Goal: Task Accomplishment & Management: Manage account settings

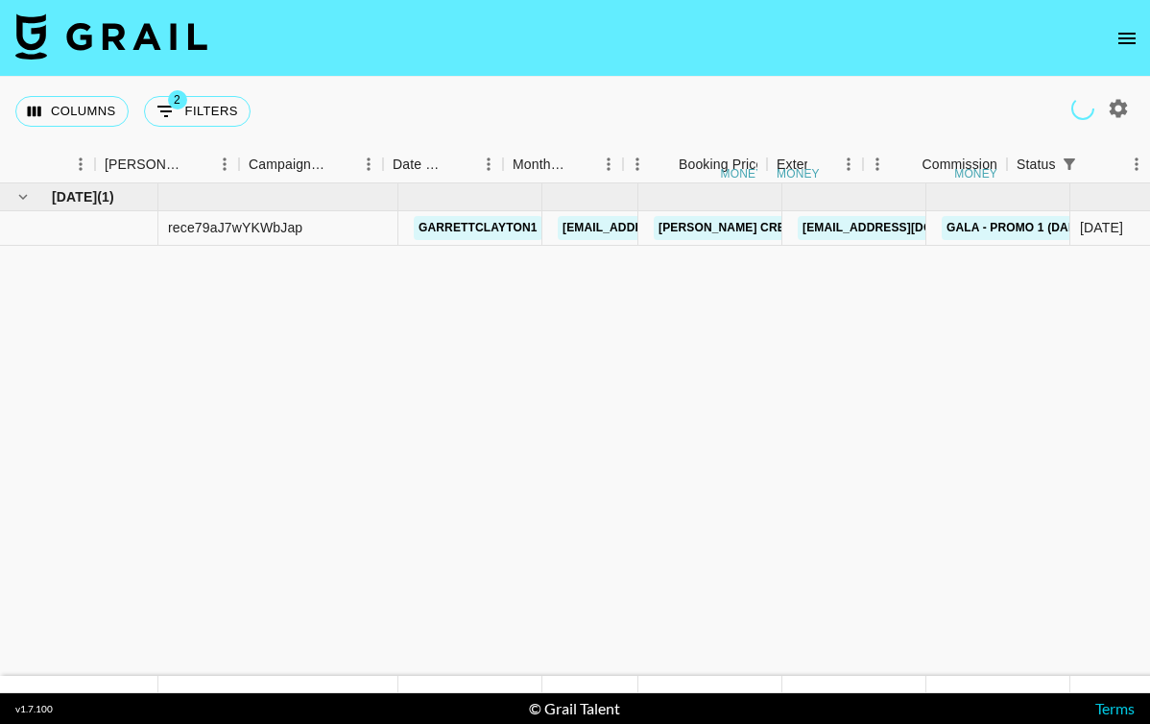
scroll to position [0, 687]
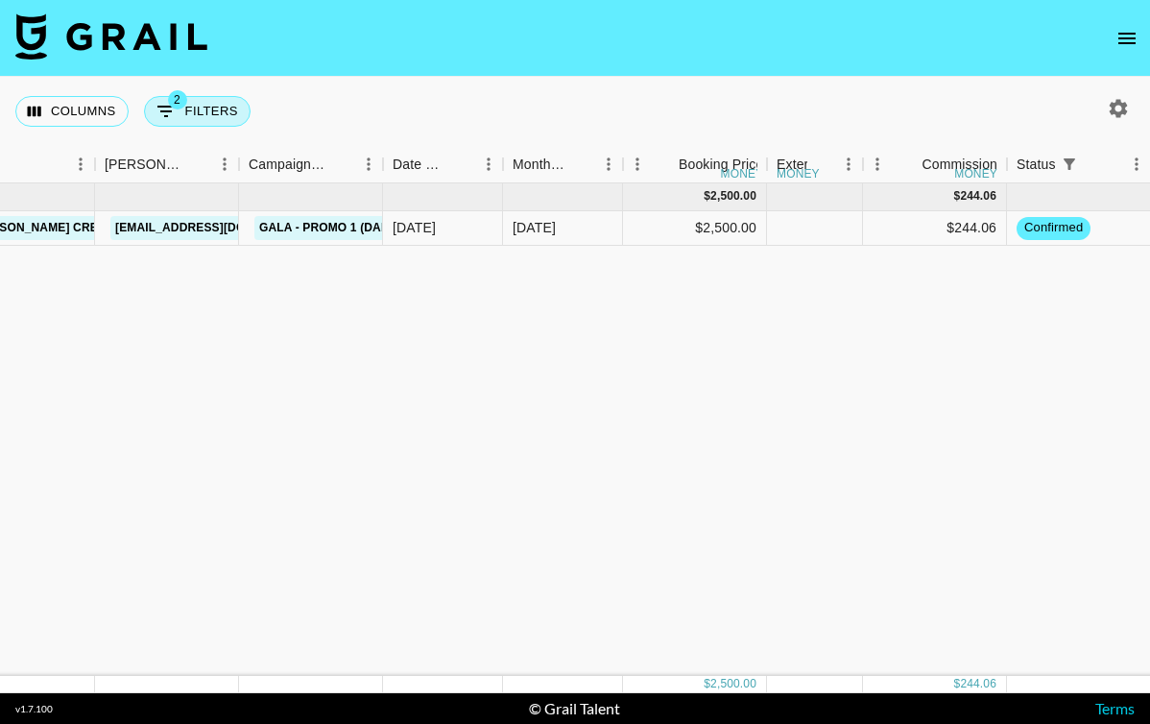
click at [171, 123] on button "2 Filters" at bounding box center [197, 111] width 107 height 31
select select "status"
select select "isNotAnyOf"
select select "airtableId"
select select "talentName"
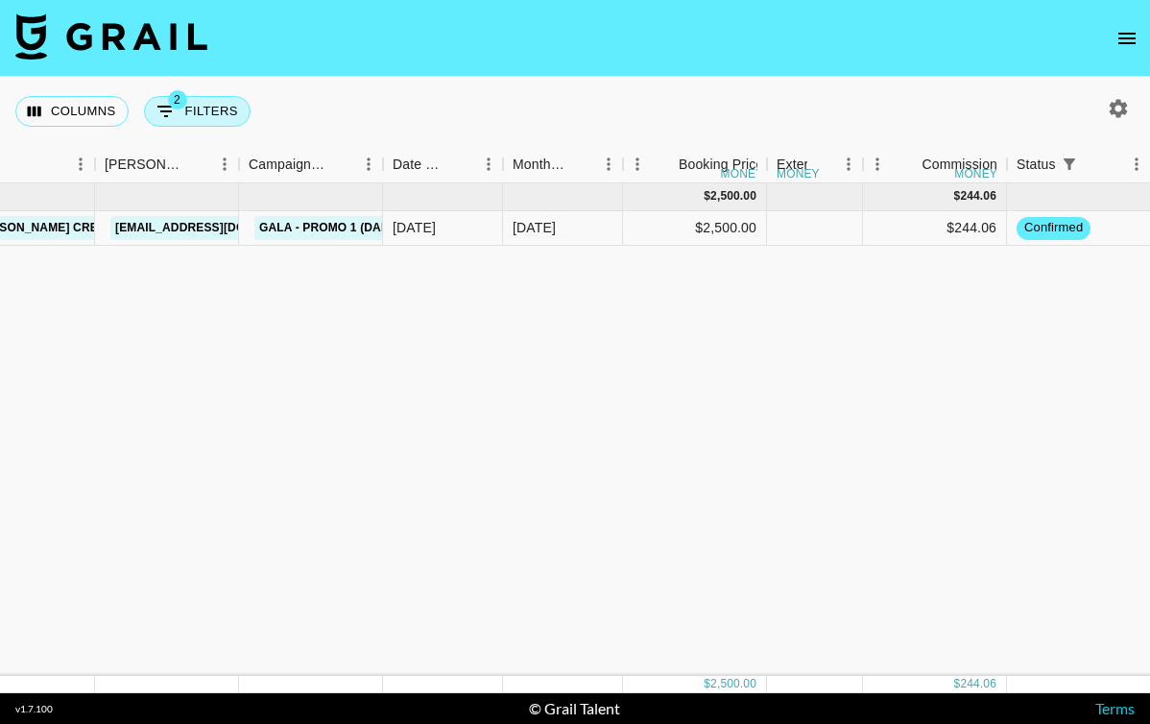
select select "campaign"
select select "status"
select select "purchaseOrder"
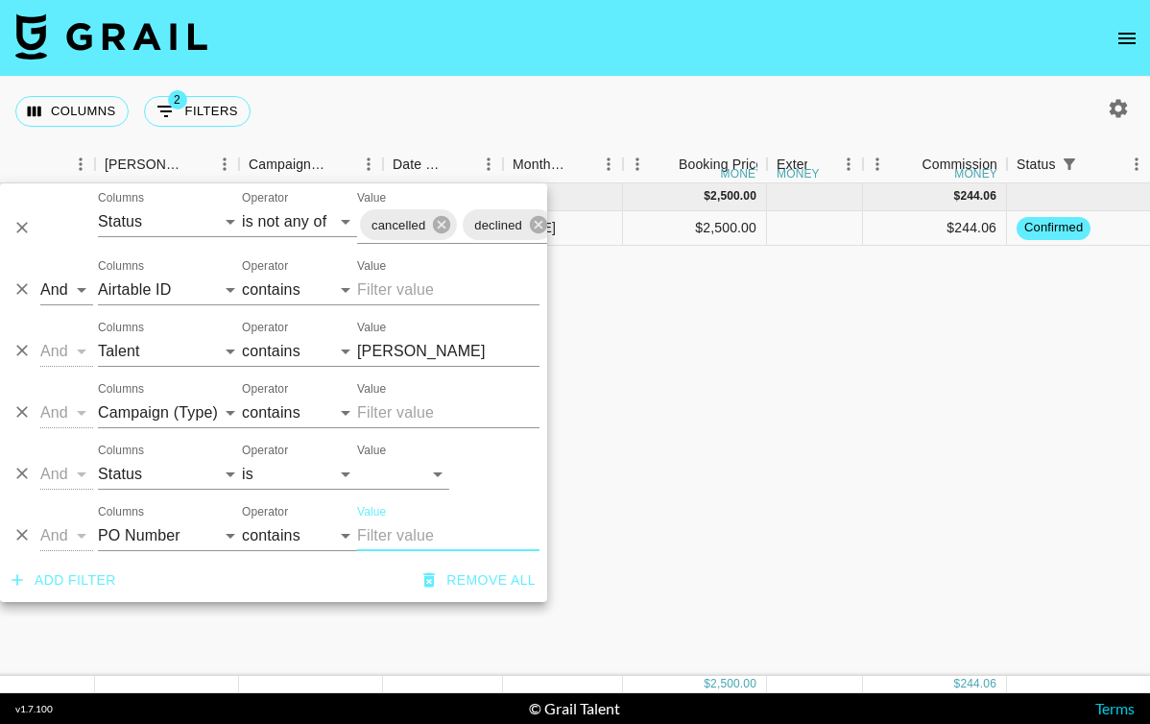
click at [373, 344] on input "garr" at bounding box center [448, 351] width 182 height 31
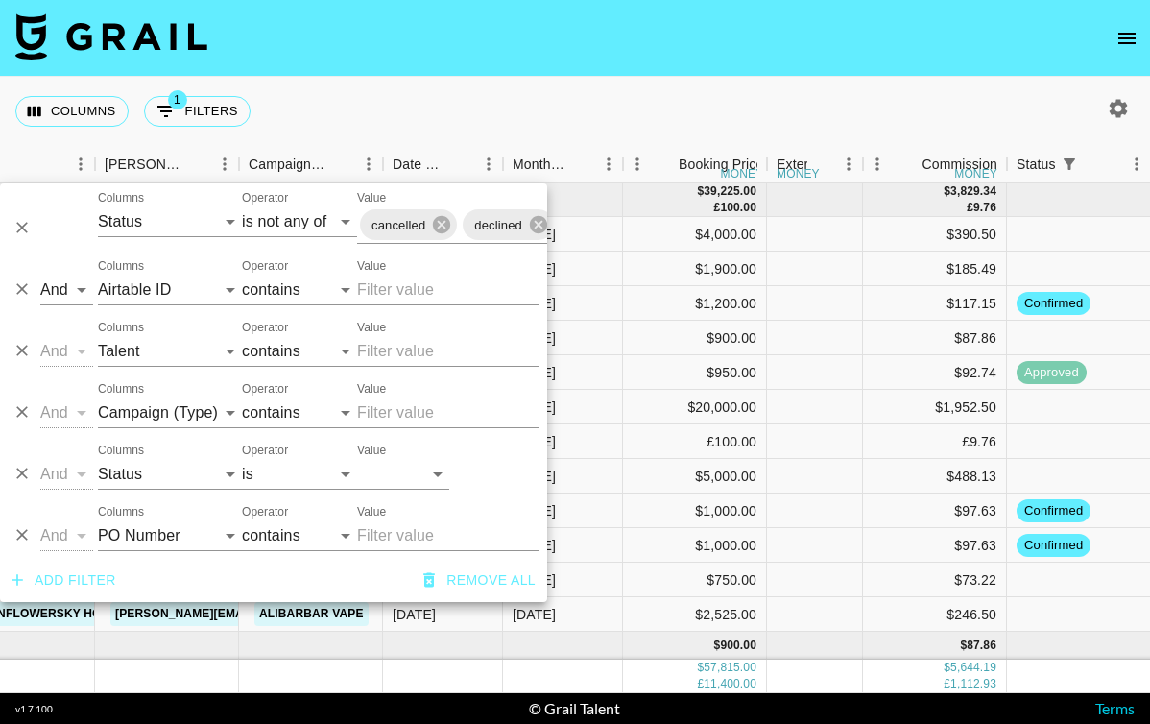
click at [939, 138] on div "Columns 1 Filters + Booking" at bounding box center [575, 111] width 1150 height 69
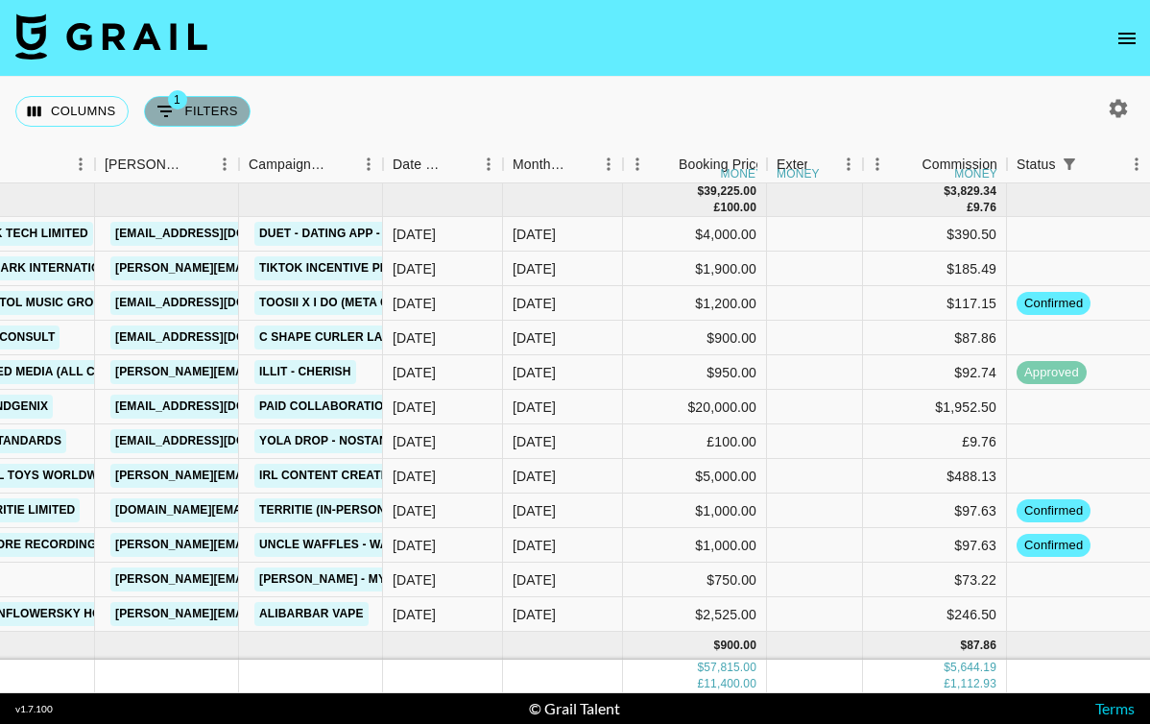
click at [220, 121] on button "1 Filters" at bounding box center [197, 111] width 107 height 31
select select "status"
select select "isNotAnyOf"
select select "airtableId"
select select "talentName"
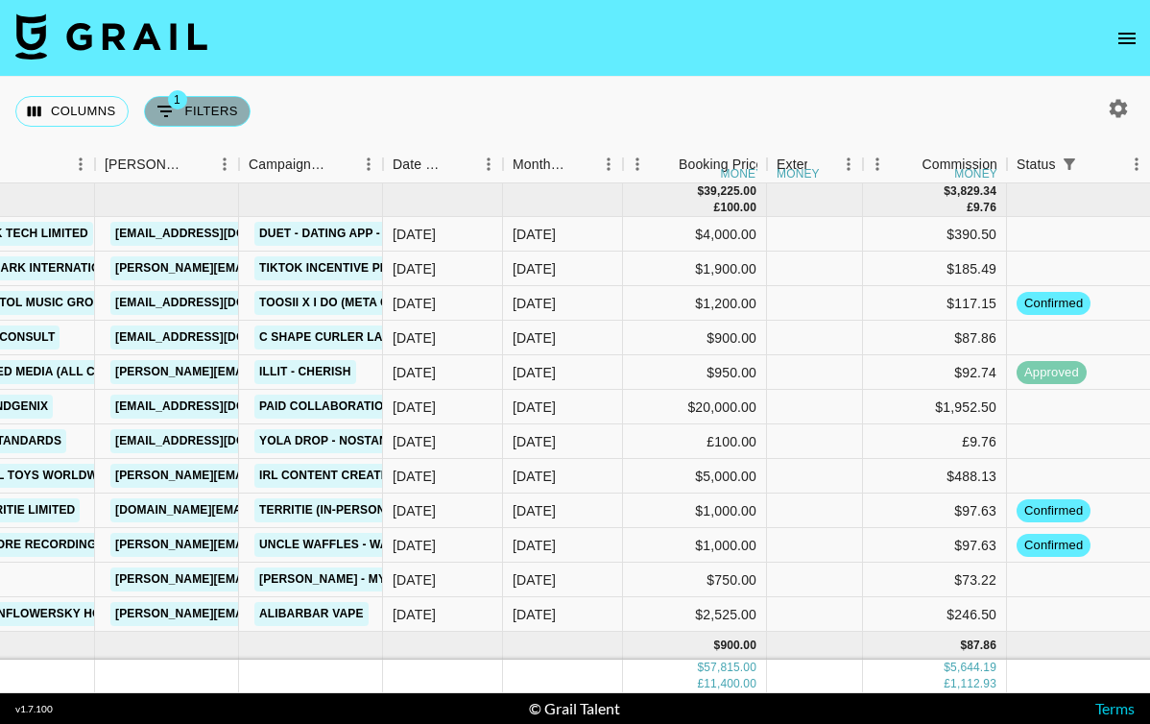
select select "campaign"
select select "status"
select select "purchaseOrder"
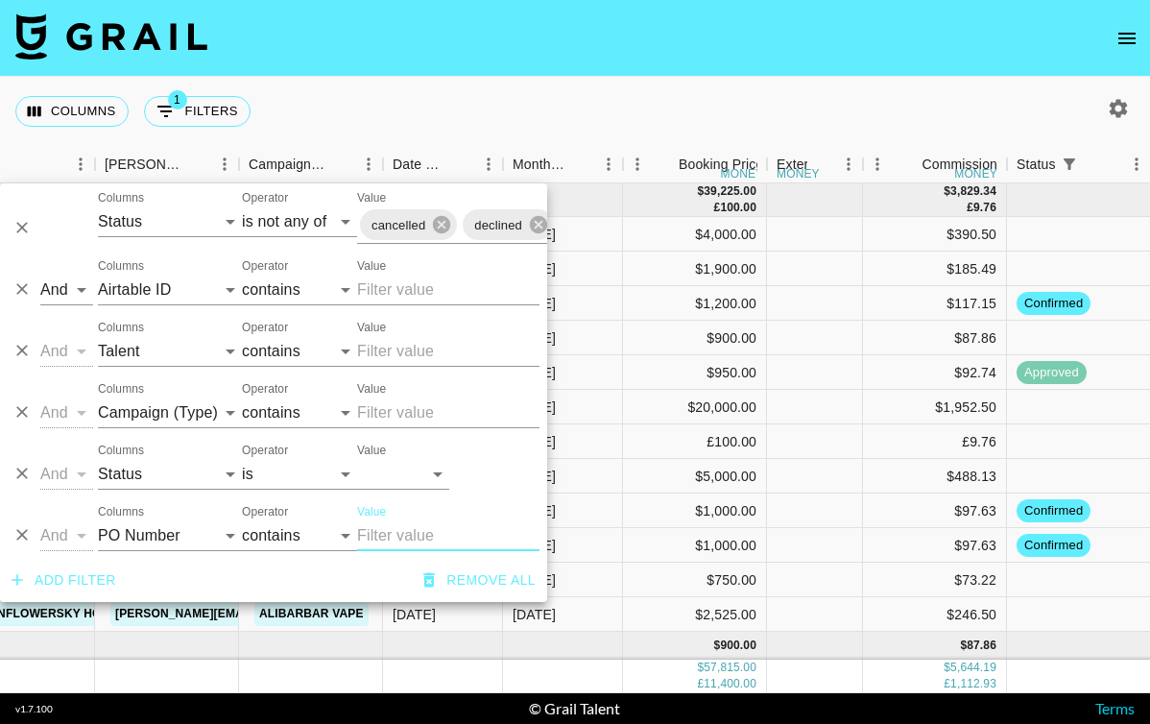
click at [409, 286] on input "Value" at bounding box center [448, 290] width 182 height 31
paste input "recbbJ0goTF6WvGns"
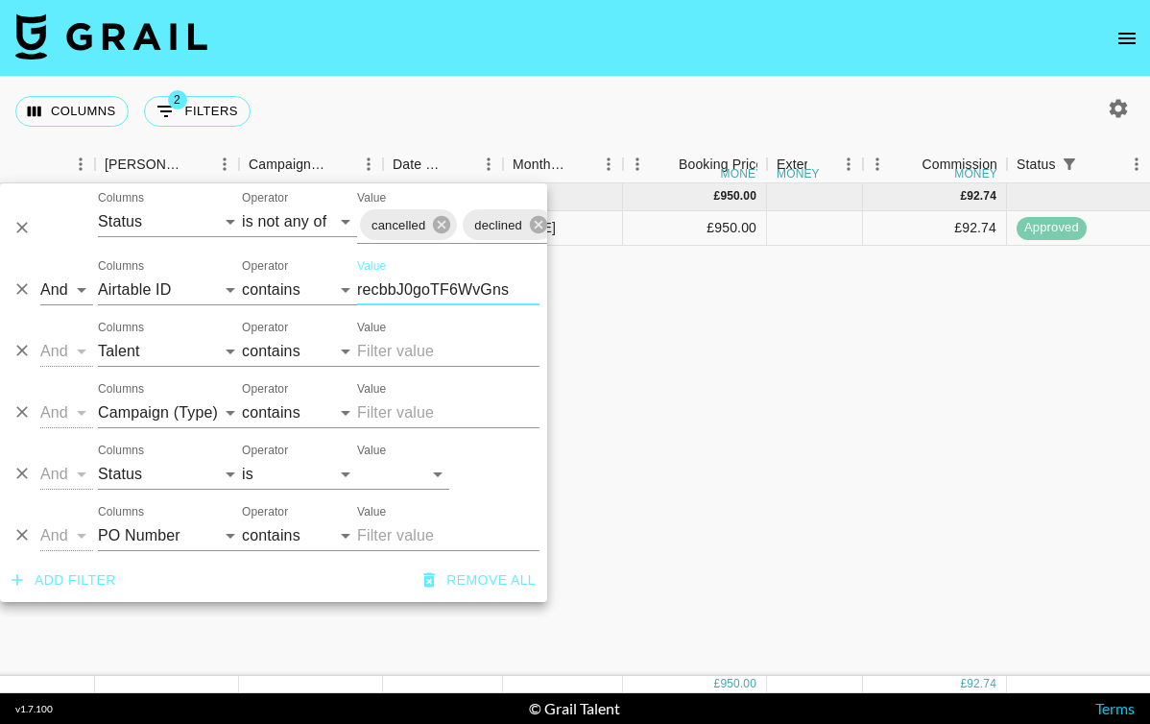
type input "recbbJ0goTF6WvGns"
click at [542, 469] on div "And Or Columns Grail Platform ID Airtable ID Talent Manager Client Booker Campa…" at bounding box center [273, 466] width 547 height 61
click at [617, 462] on div "Aug '25 ( 1 ) £ 950.00 £ 92.74 recbbJ0goTF6WvGns husnain_asif will@grail-talent…" at bounding box center [919, 429] width 3212 height 493
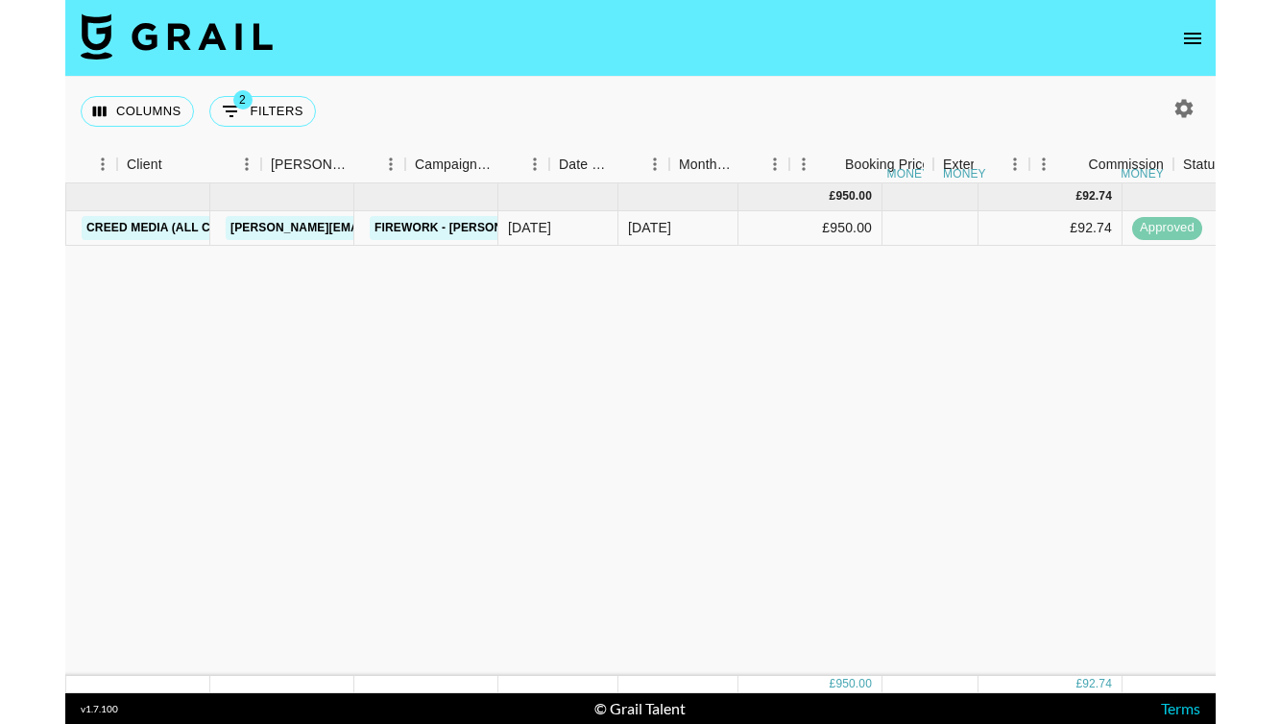
scroll to position [0, 352]
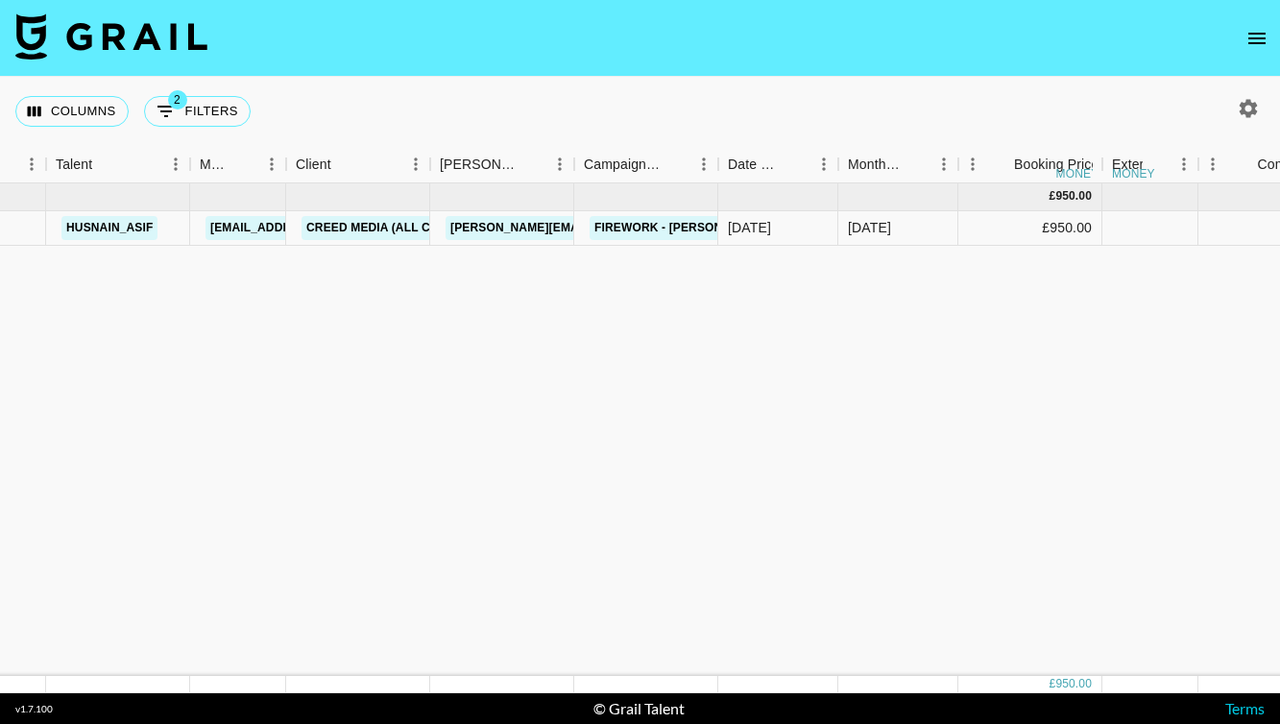
click at [1149, 19] on button "open drawer" at bounding box center [1257, 38] width 38 height 38
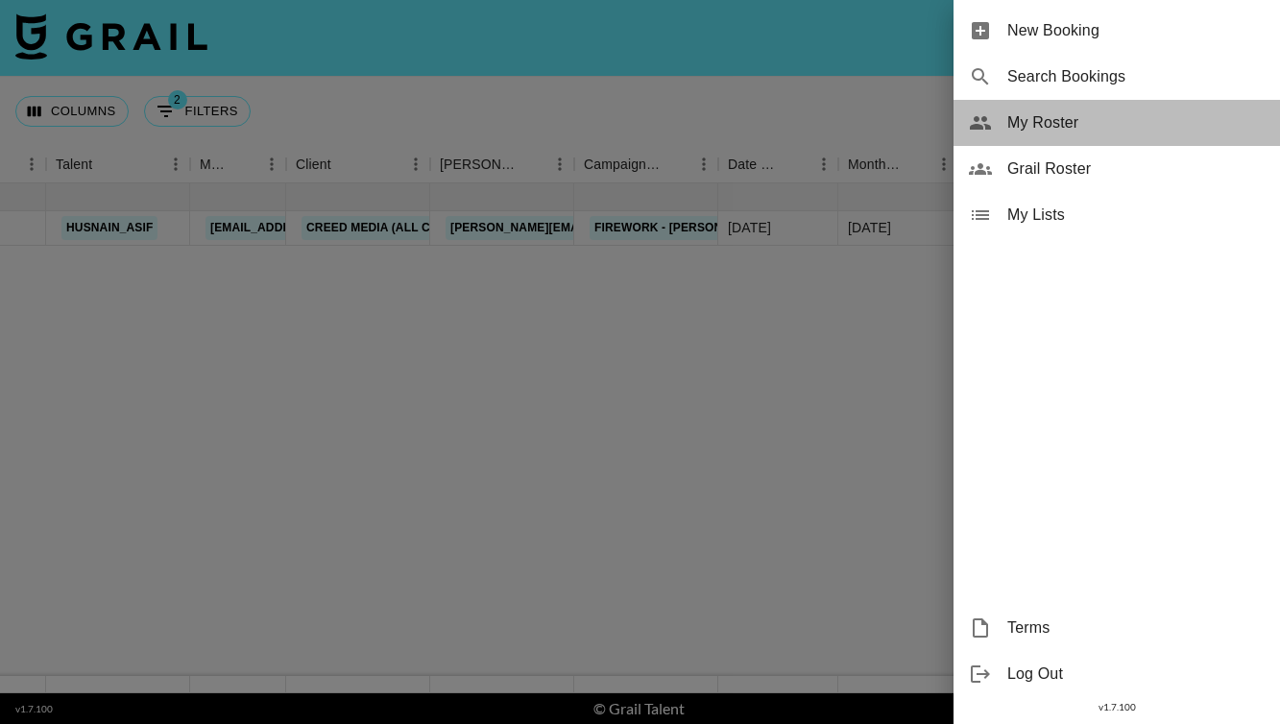
click at [1098, 128] on span "My Roster" at bounding box center [1135, 122] width 257 height 23
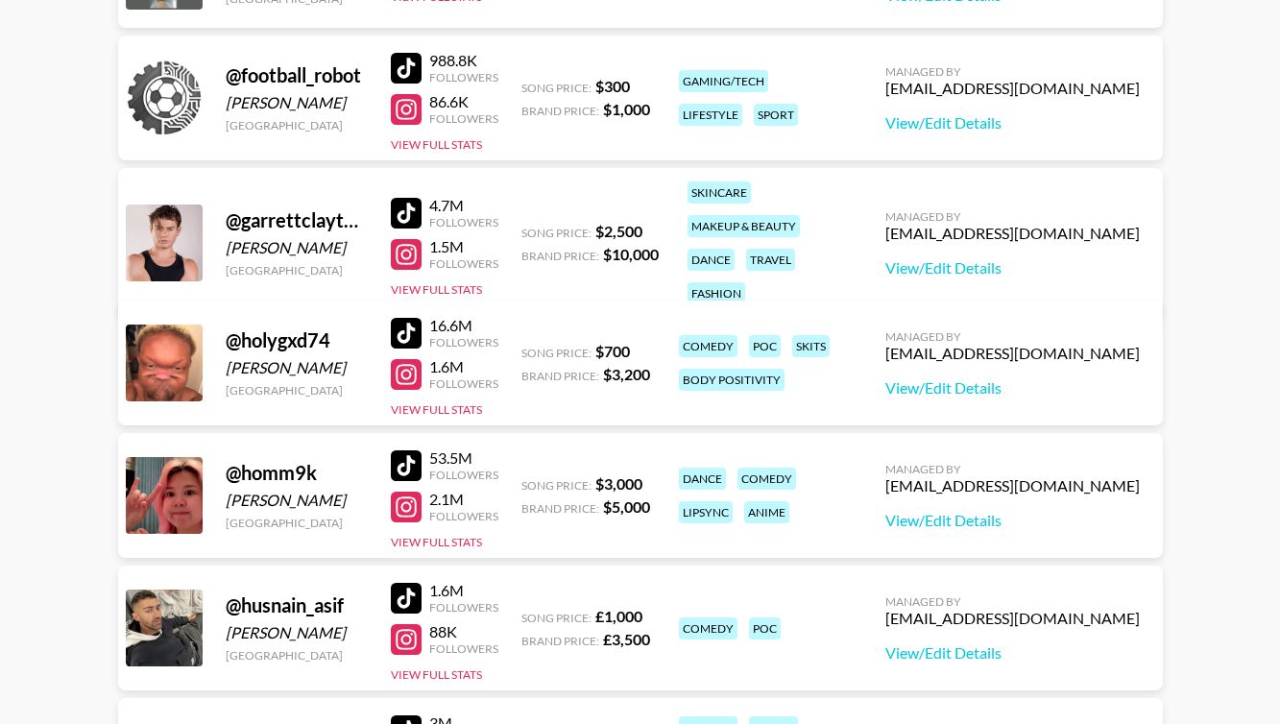
scroll to position [2376, 0]
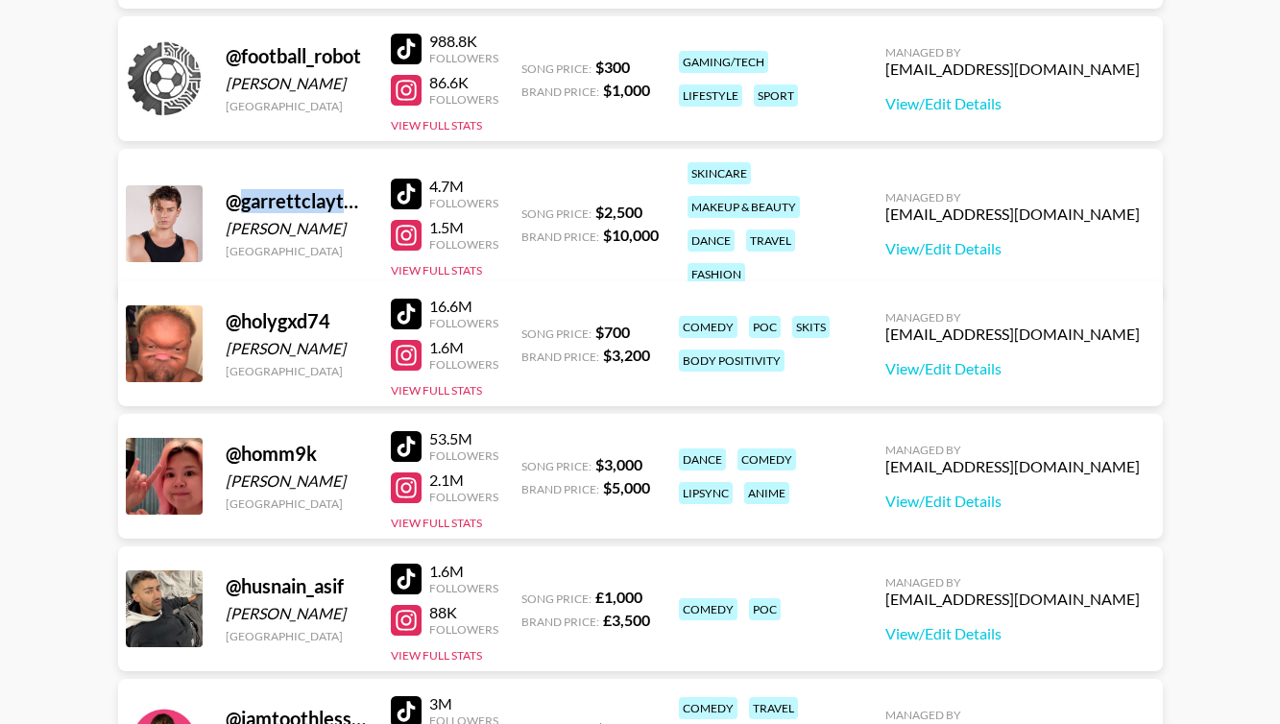
drag, startPoint x: 242, startPoint y: 198, endPoint x: 359, endPoint y: 186, distance: 117.7
click at [359, 189] on div "@ garrettclayton1" at bounding box center [297, 201] width 142 height 24
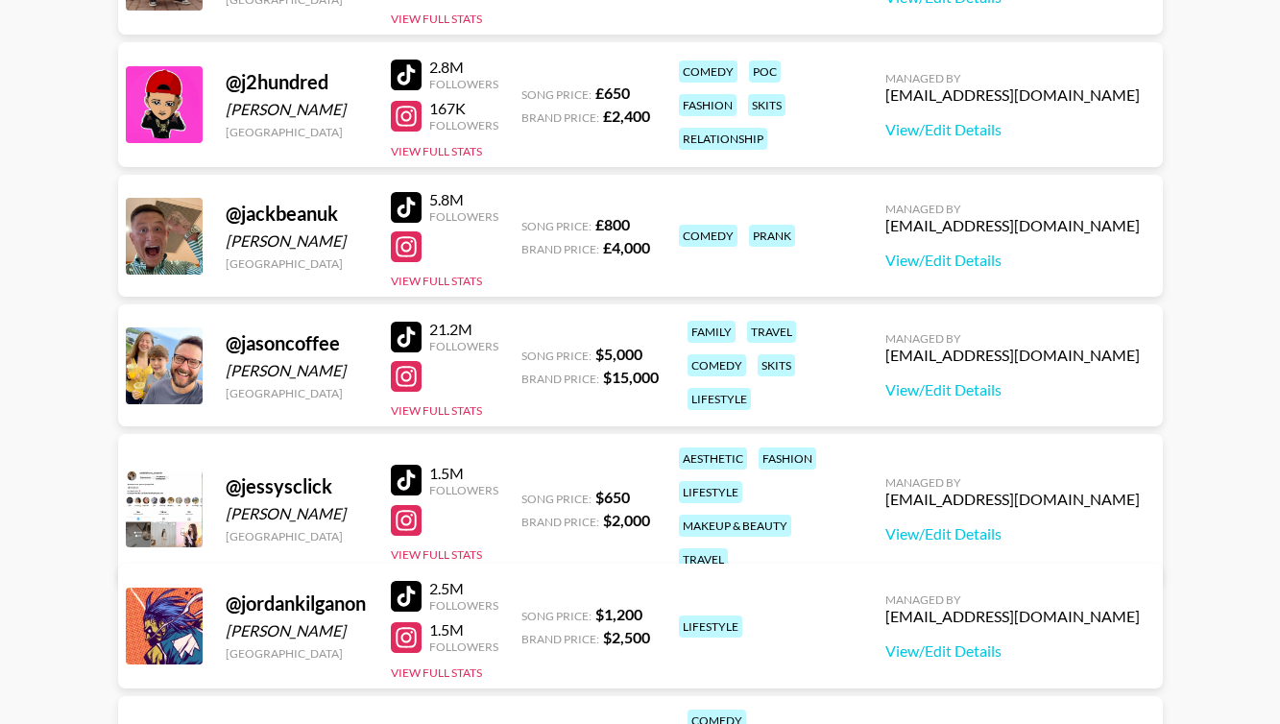
scroll to position [3814, 0]
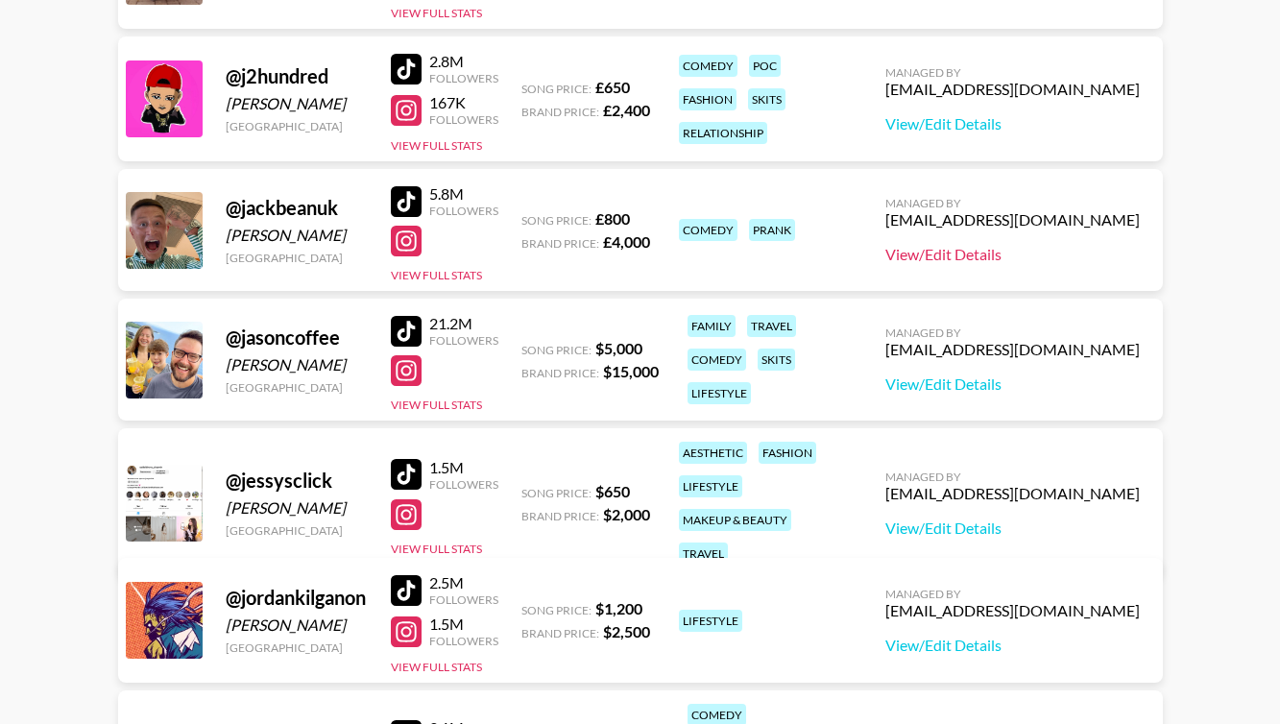
click at [1090, 249] on link "View/Edit Details" at bounding box center [1012, 254] width 254 height 19
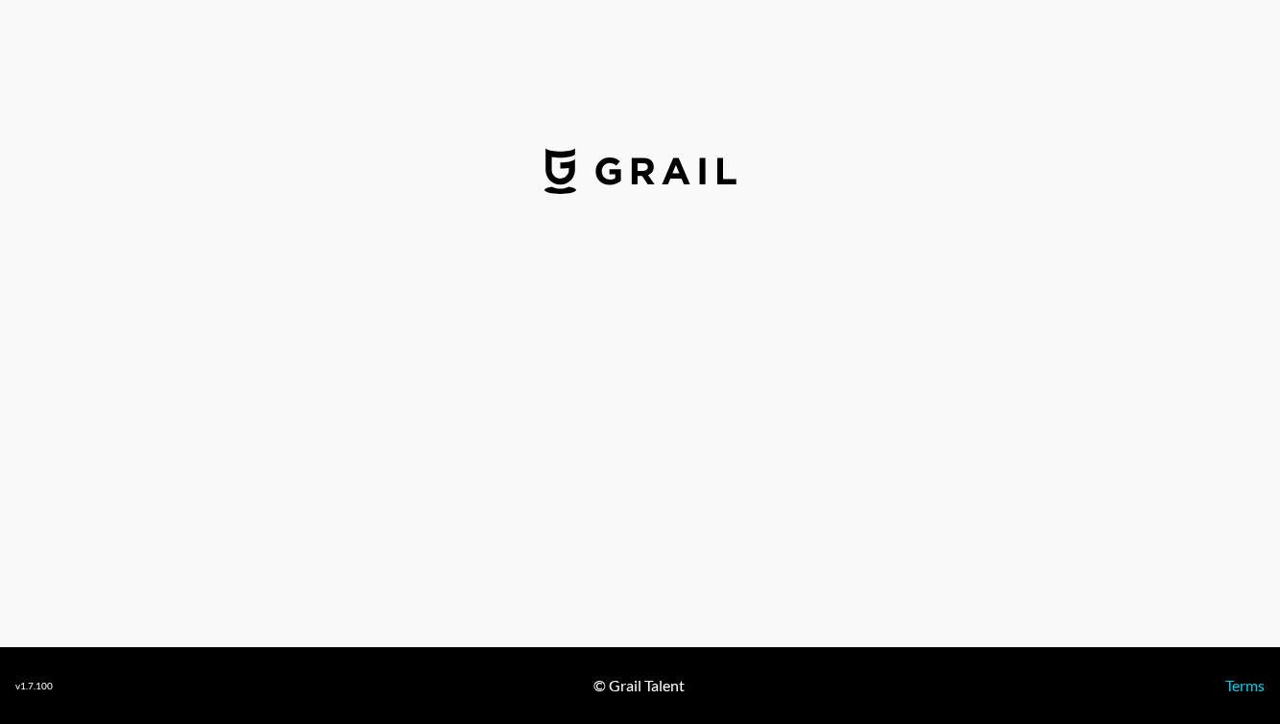
select select "GBP"
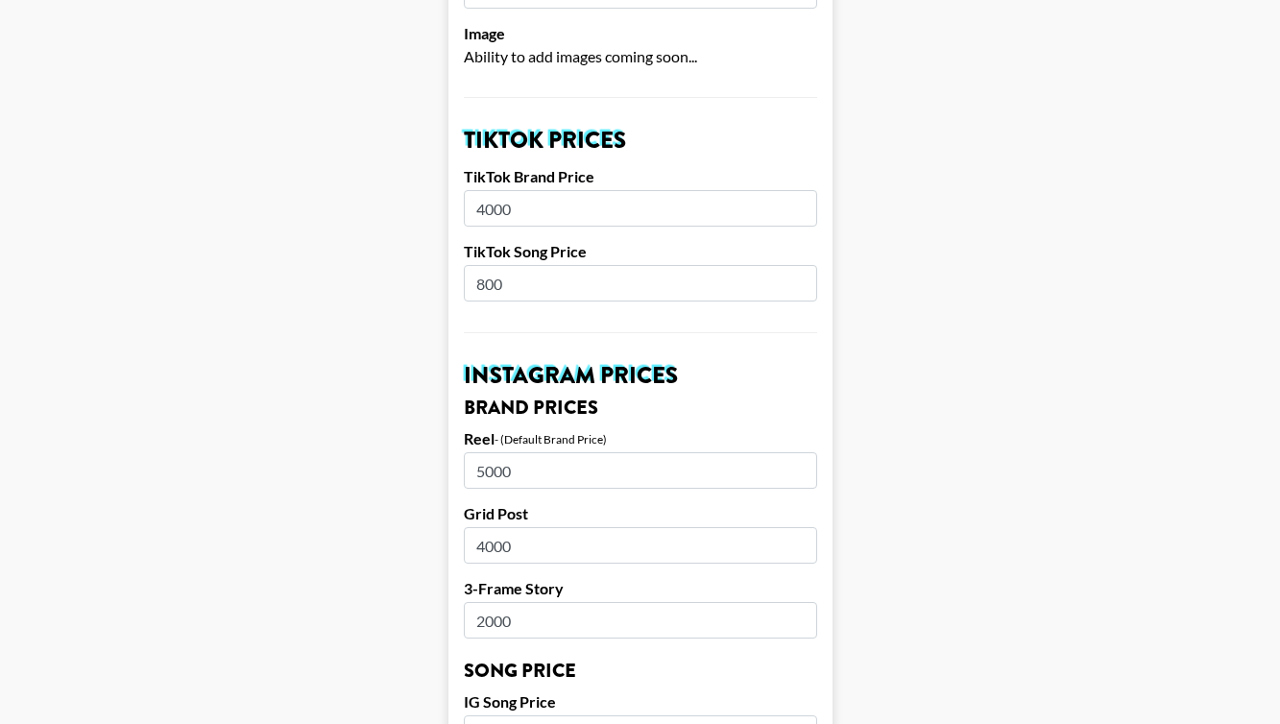
scroll to position [588, 0]
